Goal: Transaction & Acquisition: Purchase product/service

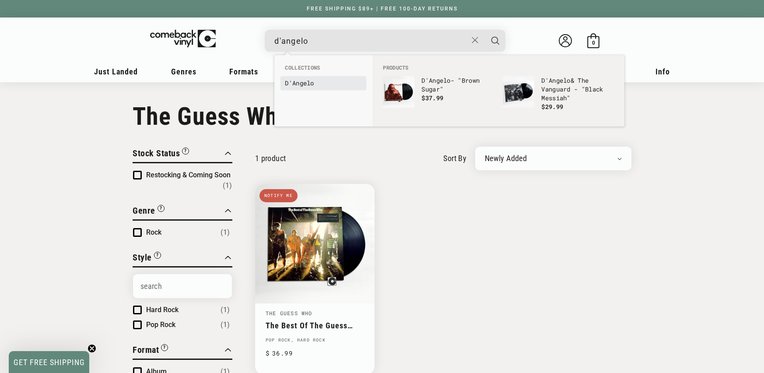
type input "d'angelo"
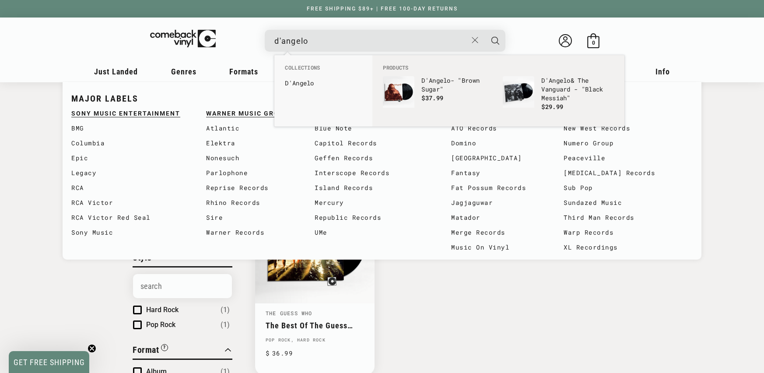
click at [288, 79] on link "D'Angelo" at bounding box center [323, 83] width 77 height 9
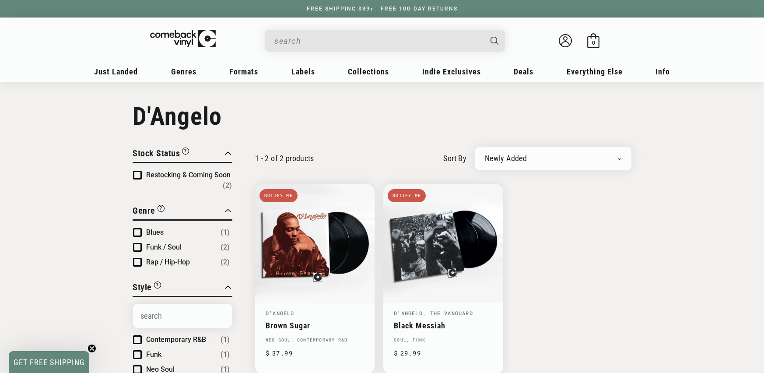
scroll to position [31, 0]
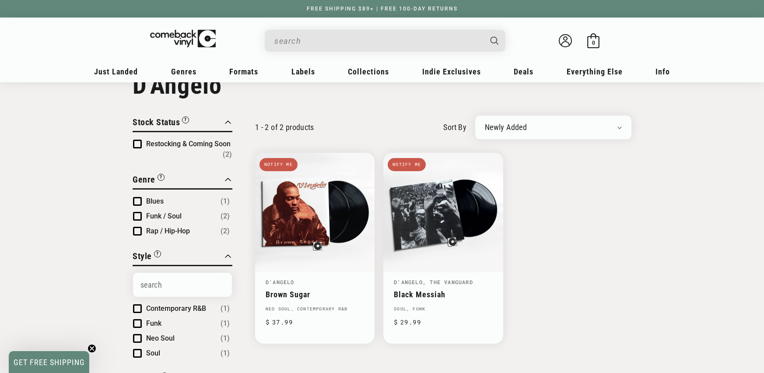
click at [285, 36] on input "When autocomplete results are available use up and down arrows to review and en…" at bounding box center [377, 41] width 207 height 18
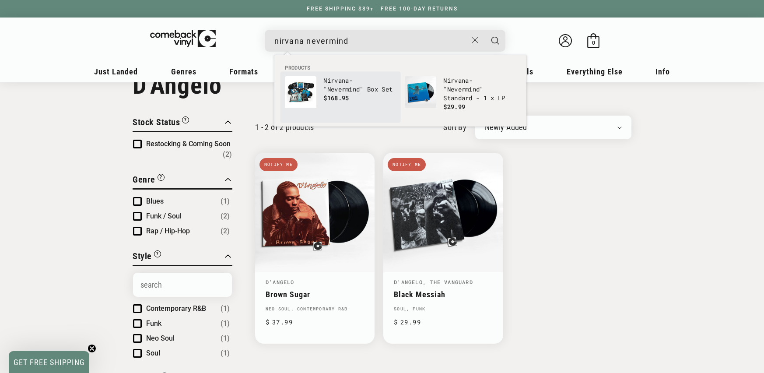
type input "nirvana nevermind"
click at [356, 80] on p "Nirvana - " Nevermind " Box Set" at bounding box center [359, 85] width 73 height 18
